Goal: Task Accomplishment & Management: Complete application form

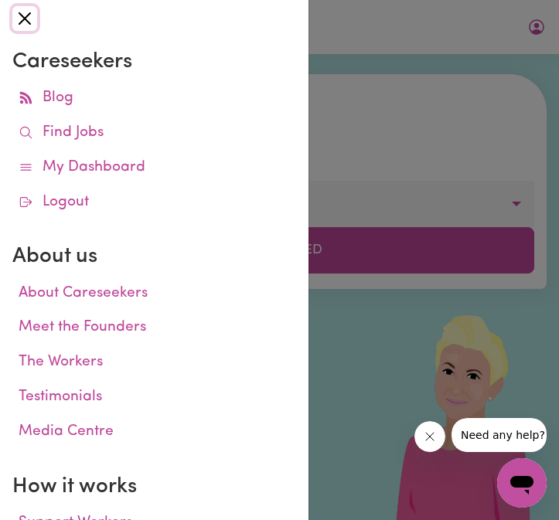
click at [21, 25] on button "Close" at bounding box center [24, 18] width 25 height 25
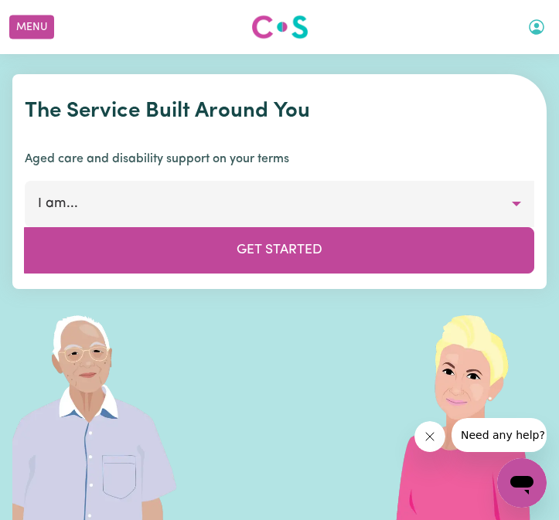
click at [540, 25] on button "My Account" at bounding box center [536, 27] width 32 height 26
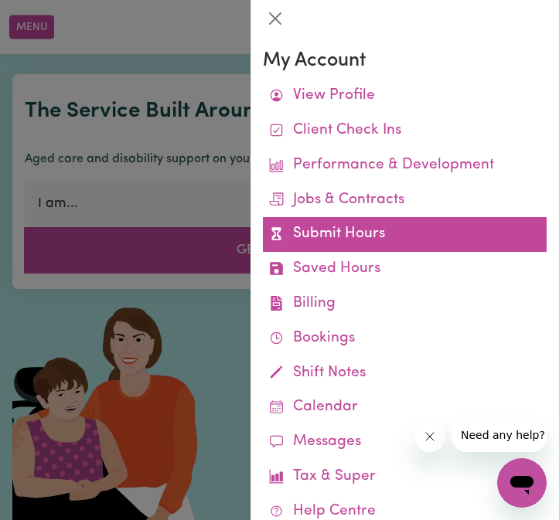
click at [422, 231] on link "Submit Hours" at bounding box center [405, 234] width 284 height 35
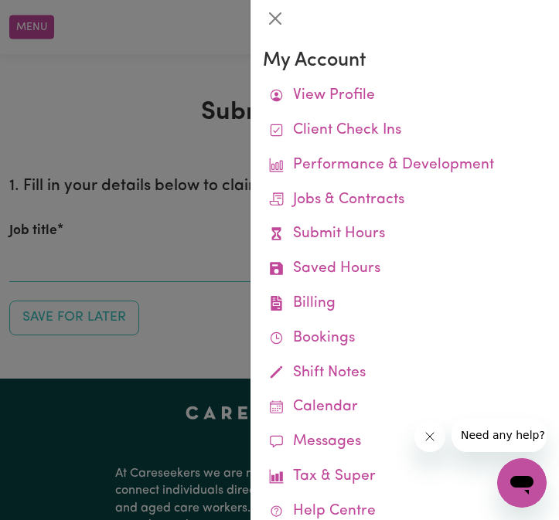
click at [108, 189] on div at bounding box center [279, 260] width 559 height 520
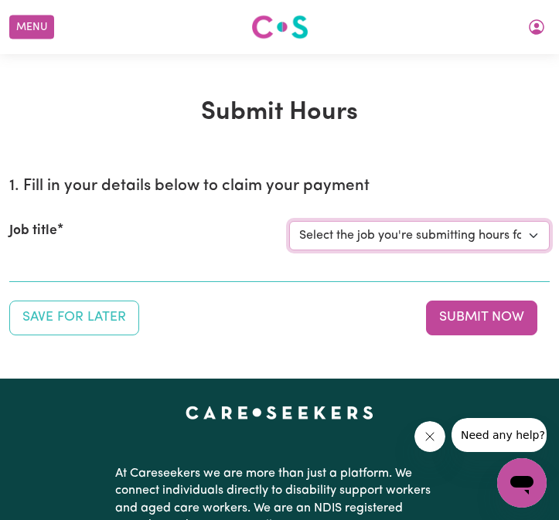
click at [400, 233] on select "Select the job you're submitting hours for... [[PERSON_NAME]] Support worker fo…" at bounding box center [419, 235] width 261 height 29
select select "11188"
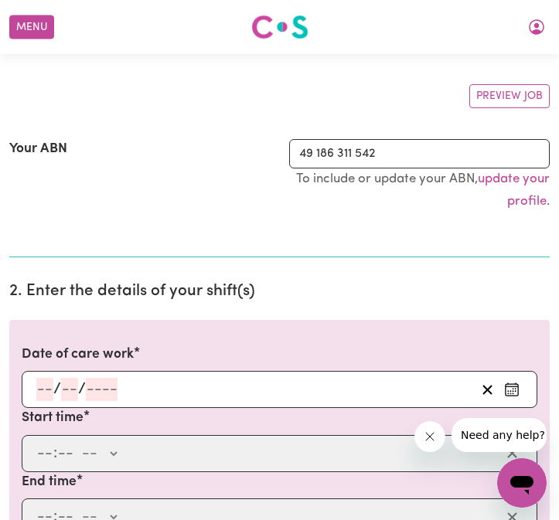
scroll to position [439, 0]
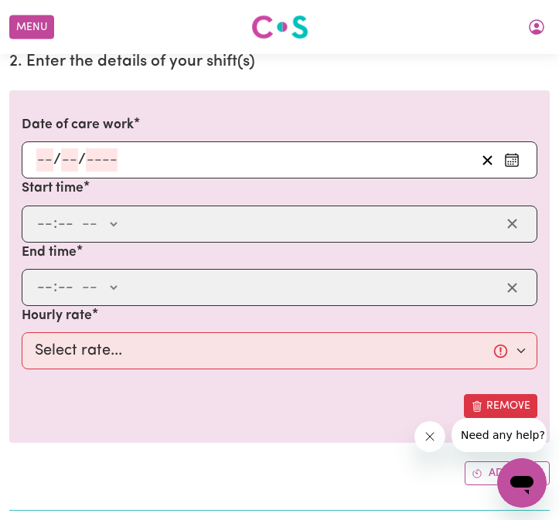
click at [35, 155] on div "/ /" at bounding box center [255, 159] width 440 height 23
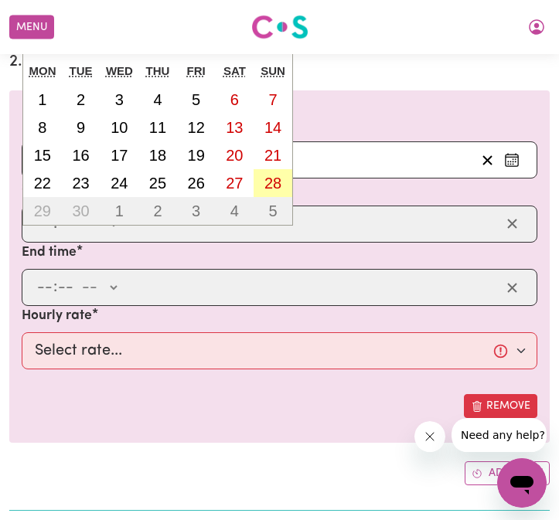
click at [269, 184] on abbr "28" at bounding box center [272, 183] width 17 height 17
type input "[DATE]"
type input "28"
type input "9"
type input "2025"
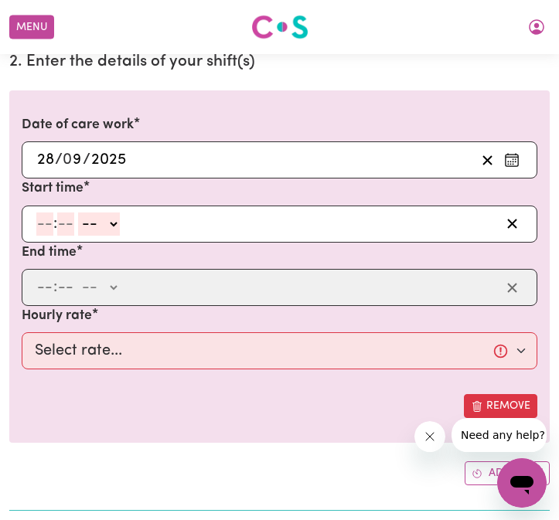
click at [52, 222] on input "number" at bounding box center [44, 223] width 17 height 23
